Goal: Use online tool/utility: Utilize a website feature to perform a specific function

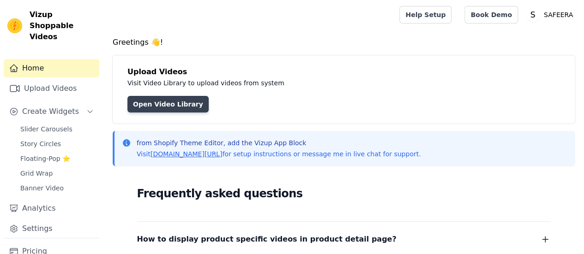
click at [163, 107] on link "Open Video Library" at bounding box center [167, 104] width 81 height 17
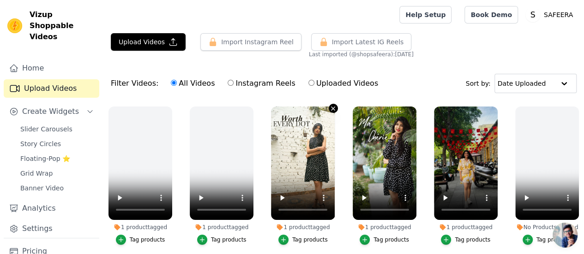
click at [329, 106] on icon "button" at bounding box center [332, 108] width 7 height 7
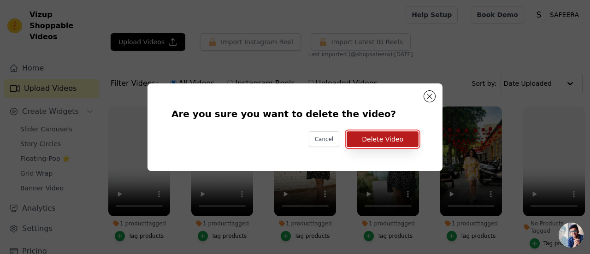
click at [374, 140] on button "Delete Video" at bounding box center [383, 139] width 72 height 16
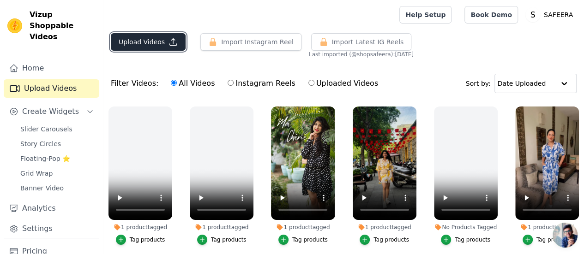
click at [139, 42] on button "Upload Videos" at bounding box center [148, 42] width 75 height 18
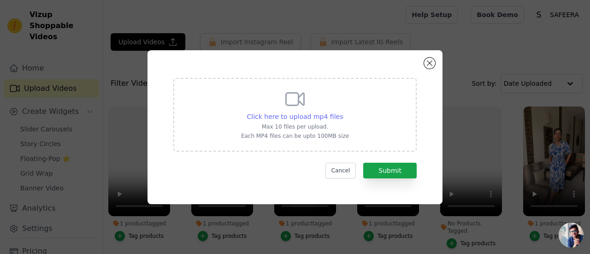
click at [298, 114] on span "Click here to upload mp4 files" at bounding box center [295, 116] width 96 height 7
click at [343, 112] on input "Click here to upload mp4 files Max 10 files per upload. Each MP4 files can be u…" at bounding box center [343, 112] width 0 height 0
type input "C:\fakepath\Generated File [DATE] - 2_25PM.mp4"
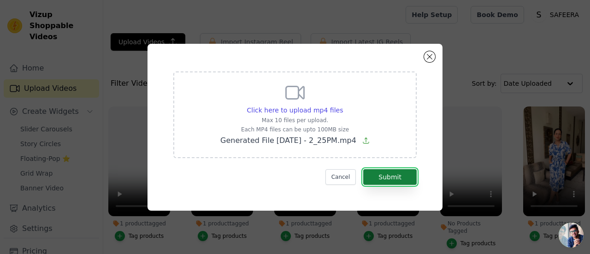
click at [406, 179] on button "Submit" at bounding box center [391, 177] width 54 height 16
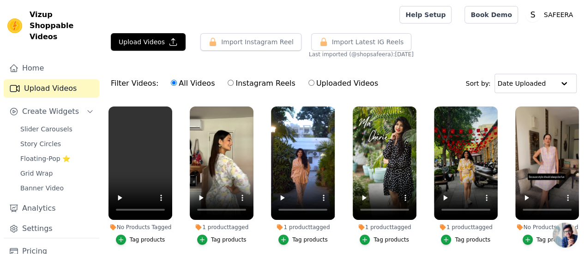
click at [132, 236] on div "Tag products" at bounding box center [148, 239] width 36 height 7
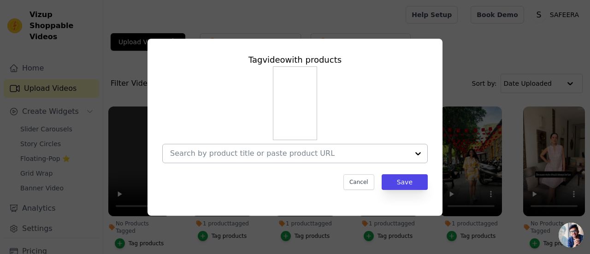
click at [263, 151] on input "No Products Tagged Tag video with products Cancel Save Tag products" at bounding box center [289, 153] width 239 height 9
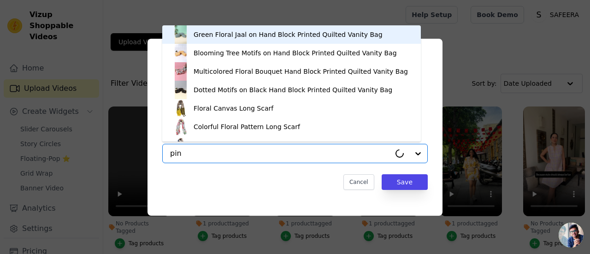
type input "pine"
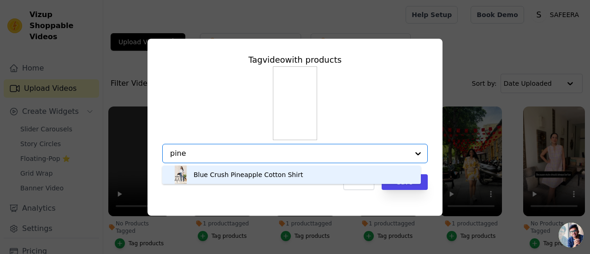
click at [262, 177] on div "Blue Crush Pineapple Cotton Shirt" at bounding box center [248, 174] width 109 height 9
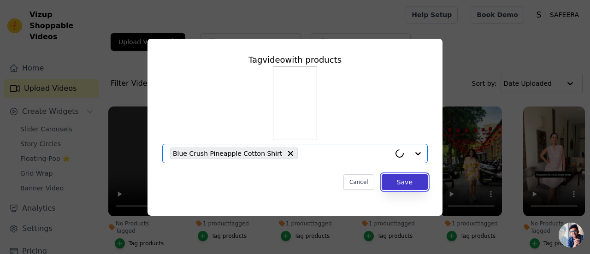
click at [408, 179] on button "Save" at bounding box center [405, 182] width 46 height 16
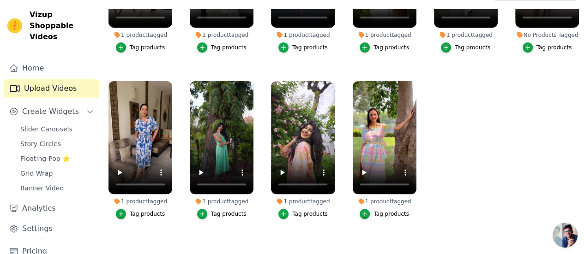
scroll to position [54, 0]
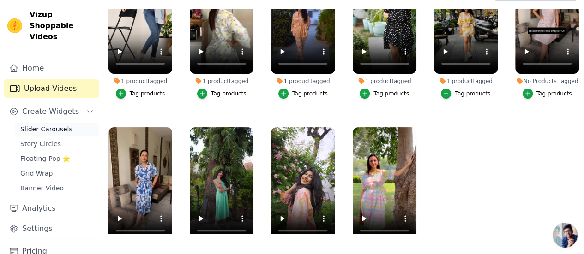
click at [38, 125] on span "Slider Carousels" at bounding box center [46, 129] width 52 height 9
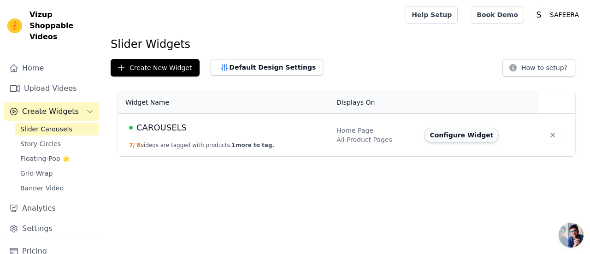
click at [442, 137] on button "Configure Widget" at bounding box center [461, 135] width 75 height 15
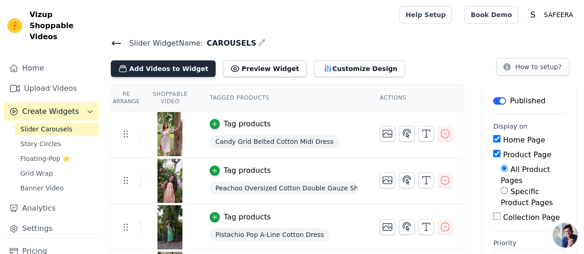
click at [164, 73] on button "Add Videos to Widget" at bounding box center [163, 68] width 105 height 17
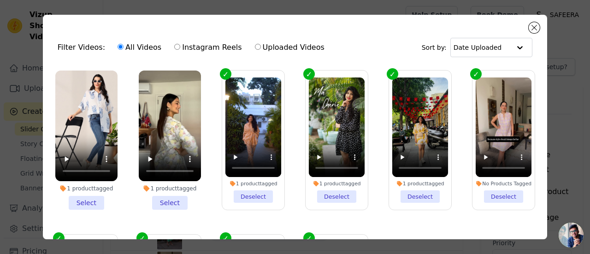
click at [82, 200] on li "1 product tagged Select" at bounding box center [86, 140] width 62 height 139
click at [0, 0] on input "1 product tagged Select" at bounding box center [0, 0] width 0 height 0
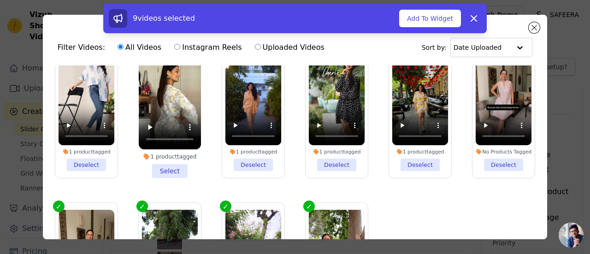
scroll to position [46, 0]
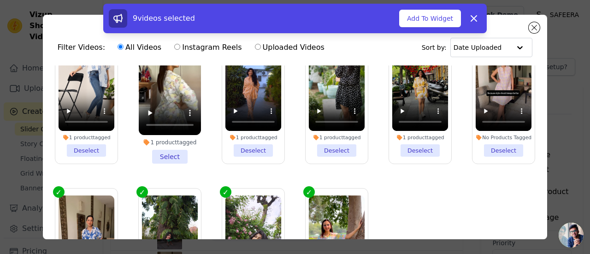
click at [165, 151] on li "1 product tagged Select" at bounding box center [170, 93] width 62 height 139
click at [0, 0] on input "1 product tagged Select" at bounding box center [0, 0] width 0 height 0
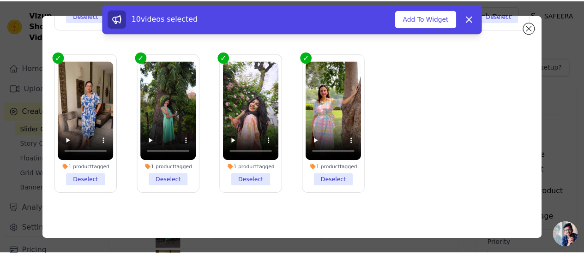
scroll to position [0, 0]
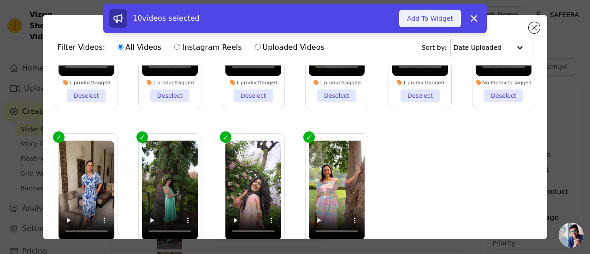
click at [435, 19] on button "Add To Widget" at bounding box center [431, 19] width 62 height 18
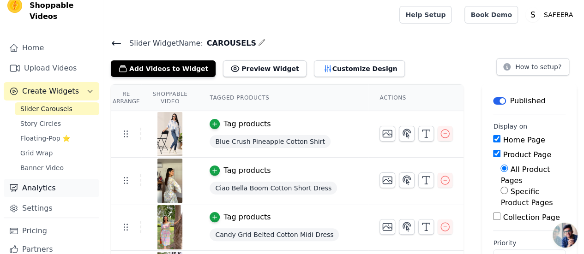
scroll to position [39, 0]
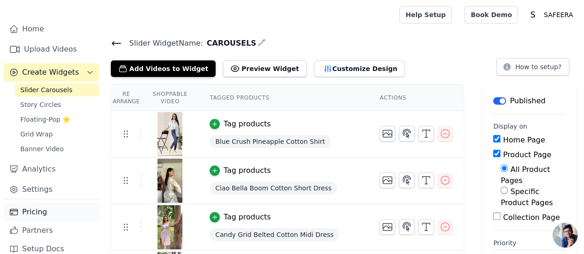
click at [22, 203] on link "Pricing" at bounding box center [51, 212] width 95 height 18
